Goal: Task Accomplishment & Management: Manage account settings

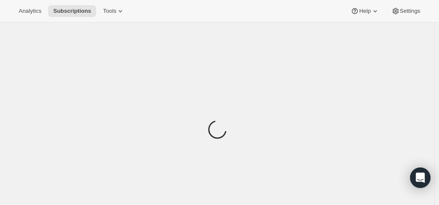
scroll to position [43, 0]
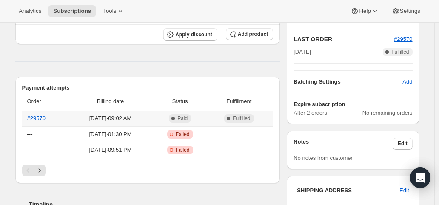
scroll to position [170, 0]
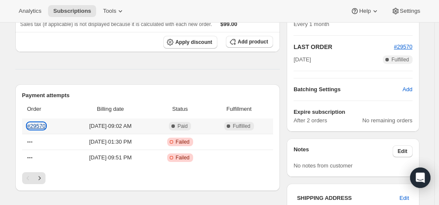
click at [41, 124] on link "#29570" at bounding box center [36, 126] width 18 height 6
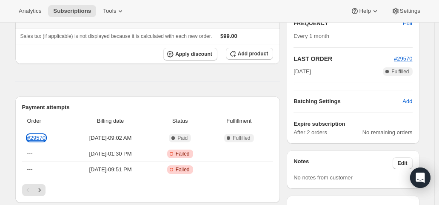
scroll to position [213, 0]
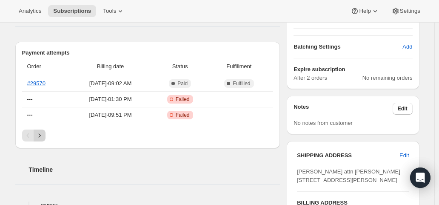
click at [43, 136] on icon "Next" at bounding box center [39, 135] width 9 height 9
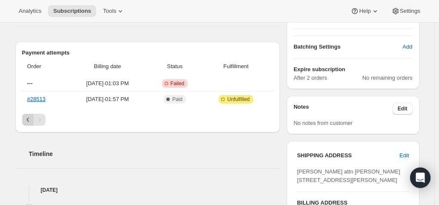
scroll to position [170, 0]
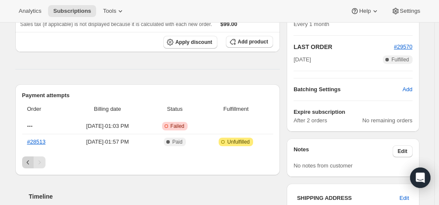
click at [31, 160] on icon "Previous" at bounding box center [28, 162] width 9 height 9
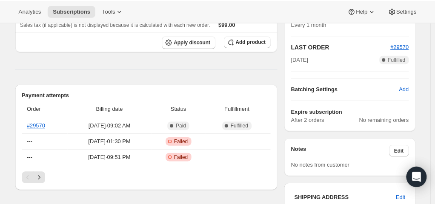
scroll to position [0, 0]
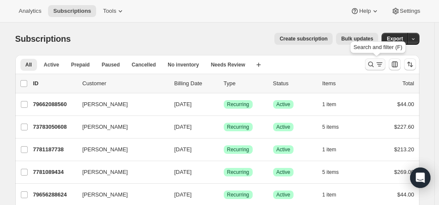
click at [379, 64] on icon "Search and filter results" at bounding box center [379, 64] width 9 height 9
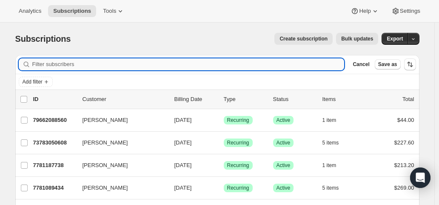
click at [229, 64] on input "Filter subscribers" at bounding box center [188, 64] width 312 height 12
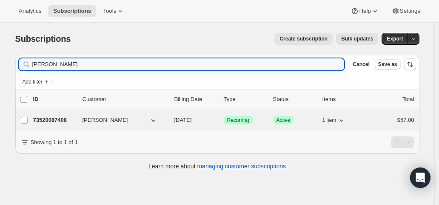
type input "[PERSON_NAME]"
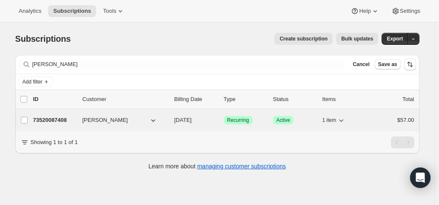
click at [201, 114] on div "73520087408 [PERSON_NAME] [DATE] Success Recurring Success Active 1 item $57.00" at bounding box center [223, 120] width 381 height 12
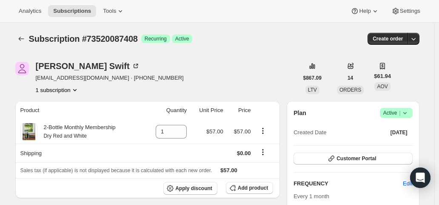
click at [405, 116] on icon at bounding box center [405, 112] width 9 height 9
click at [388, 143] on span "Cancel subscription" at bounding box center [399, 143] width 48 height 6
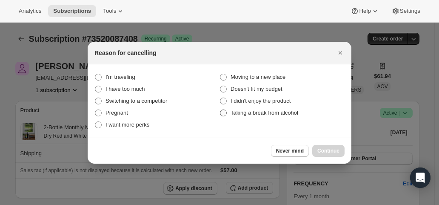
click at [287, 114] on span "Taking a break from alcohol" at bounding box center [265, 112] width 68 height 6
click at [220, 110] on alcohol "Taking a break from alcohol" at bounding box center [220, 109] width 0 height 0
radio alcohol "true"
click at [339, 153] on span "Continue" at bounding box center [328, 150] width 22 height 7
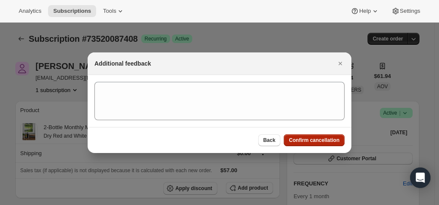
click at [311, 137] on span "Confirm cancellation" at bounding box center [314, 140] width 51 height 7
